Goal: Task Accomplishment & Management: Manage account settings

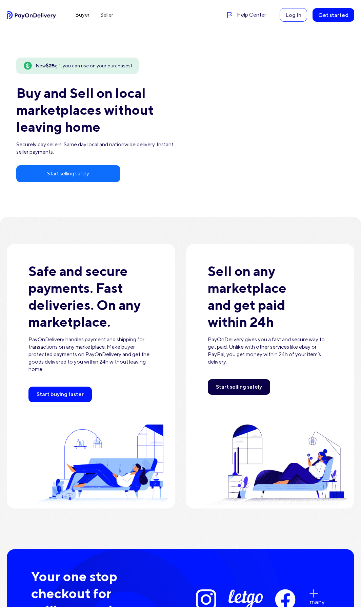
click at [296, 13] on button "Log In" at bounding box center [292, 15] width 27 height 14
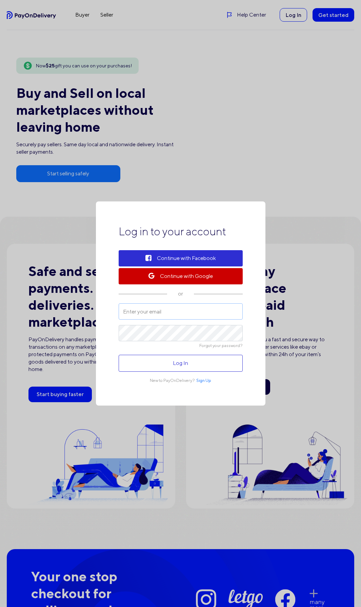
click at [178, 312] on input "text" at bounding box center [181, 312] width 124 height 16
click at [189, 277] on button "Continue with Google" at bounding box center [181, 276] width 124 height 16
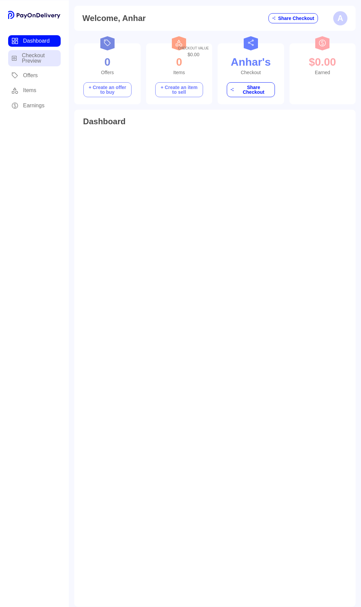
click at [35, 55] on link "Checkout Preview" at bounding box center [34, 58] width 53 height 16
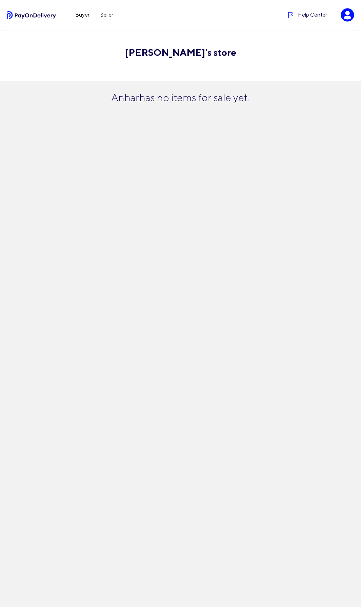
click at [345, 17] on ellipse at bounding box center [346, 18] width 7 height 4
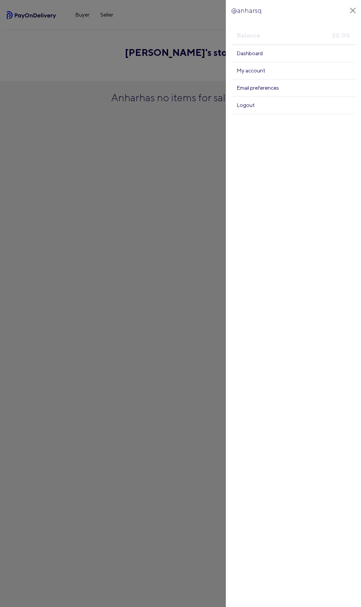
click at [193, 104] on div at bounding box center [180, 303] width 361 height 607
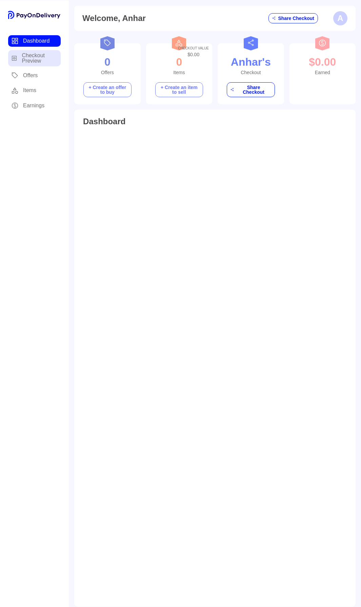
click at [47, 60] on link "Checkout Preview" at bounding box center [34, 58] width 53 height 16
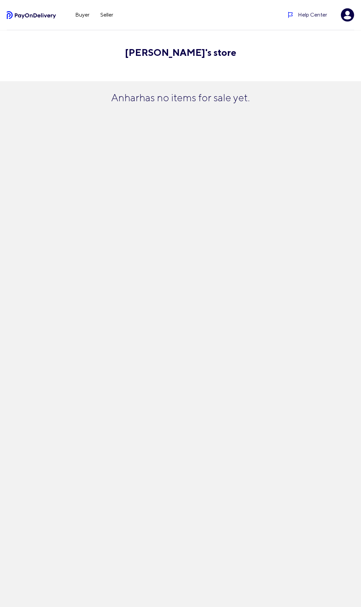
click at [43, 15] on img at bounding box center [31, 15] width 49 height 8
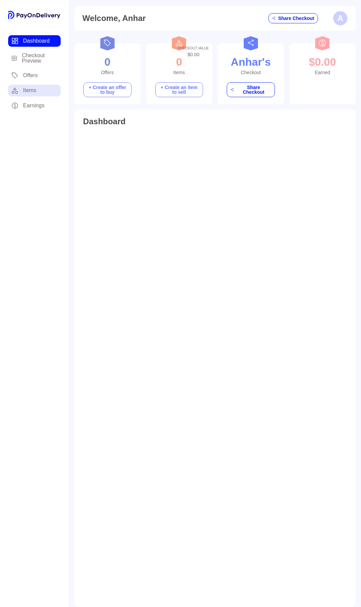
click at [29, 86] on link "Items" at bounding box center [34, 91] width 53 height 12
